Goal: Navigation & Orientation: Understand site structure

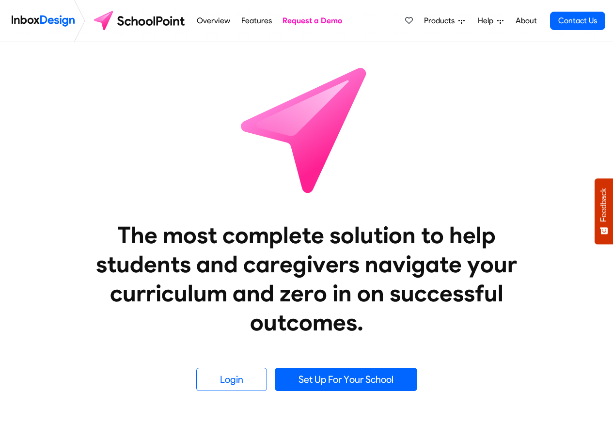
click at [465, 21] on icon at bounding box center [461, 21] width 6 height 6
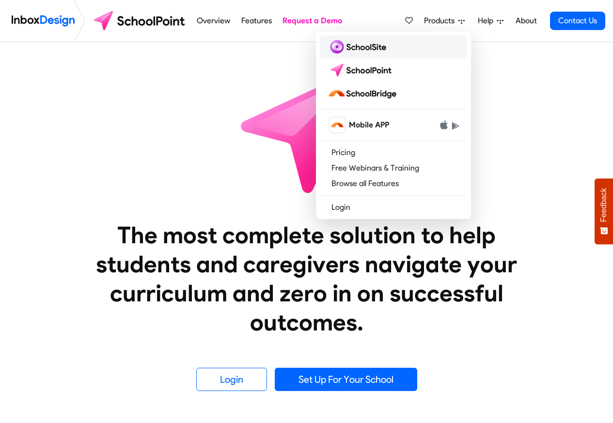
click at [355, 49] on img at bounding box center [359, 47] width 63 height 16
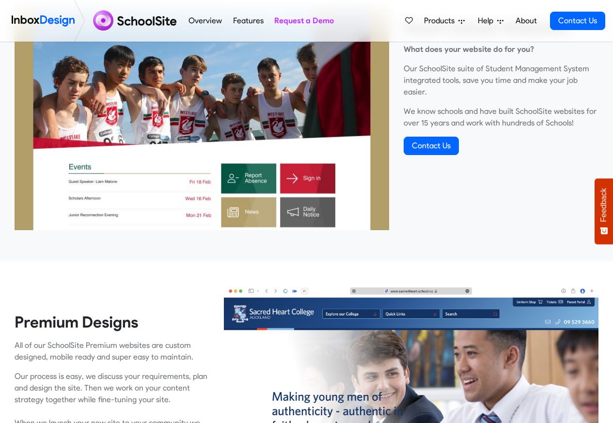
scroll to position [407, 0]
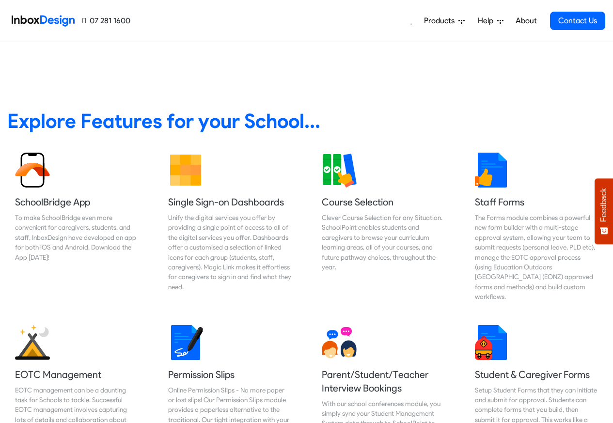
scroll to position [407, 0]
